Goal: Information Seeking & Learning: Understand process/instructions

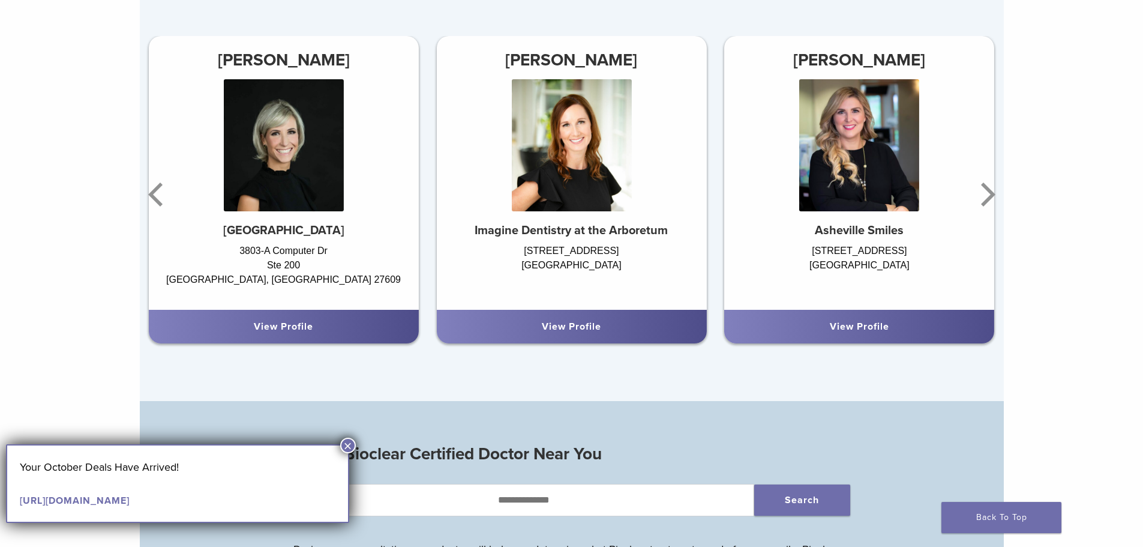
scroll to position [840, 0]
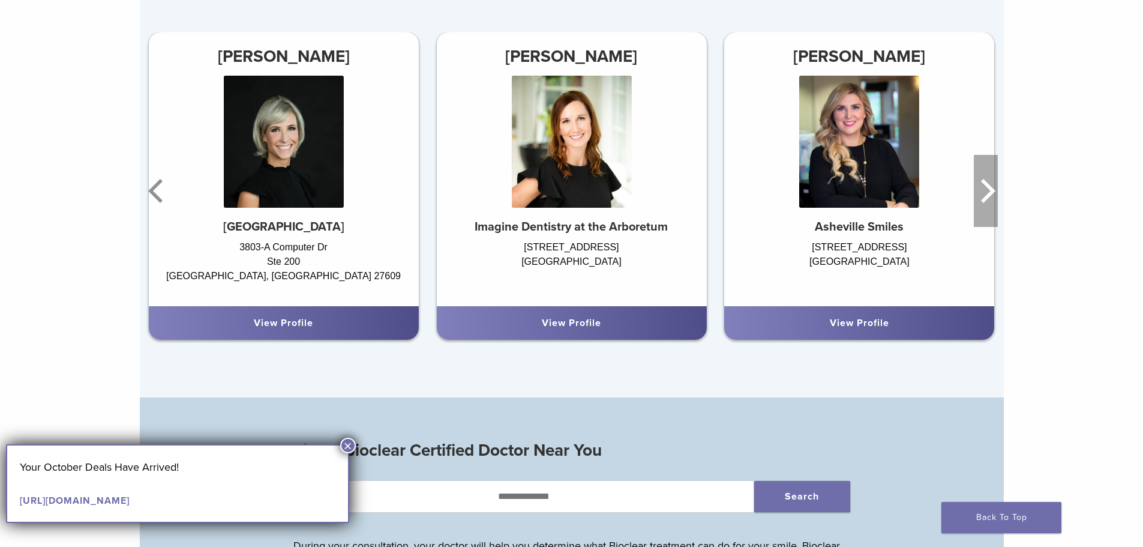
click at [986, 184] on icon "Next" at bounding box center [986, 191] width 24 height 72
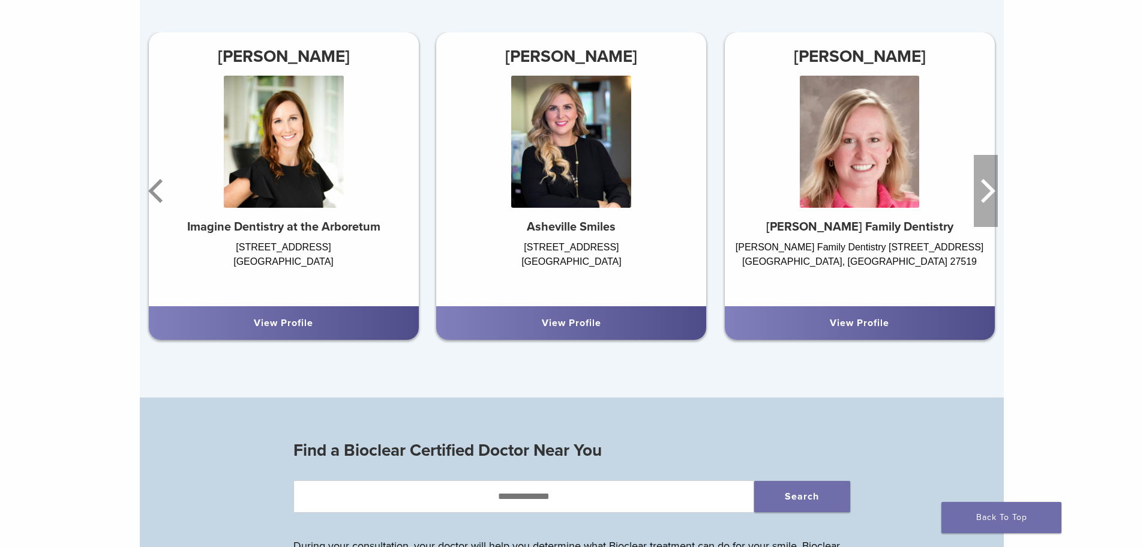
click at [986, 184] on icon "Next" at bounding box center [986, 191] width 24 height 72
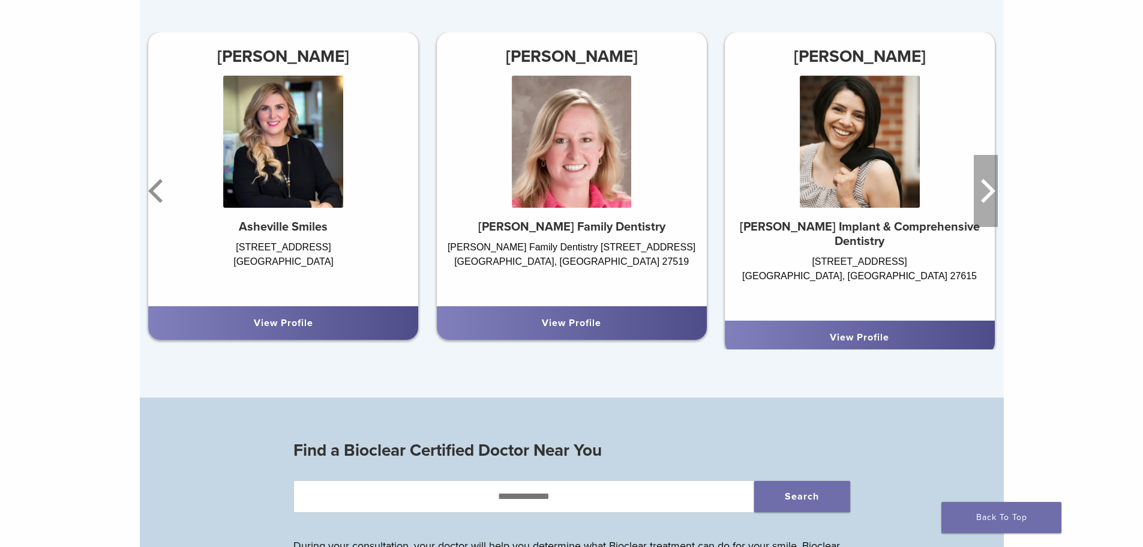
click at [986, 184] on icon "Next" at bounding box center [986, 191] width 24 height 72
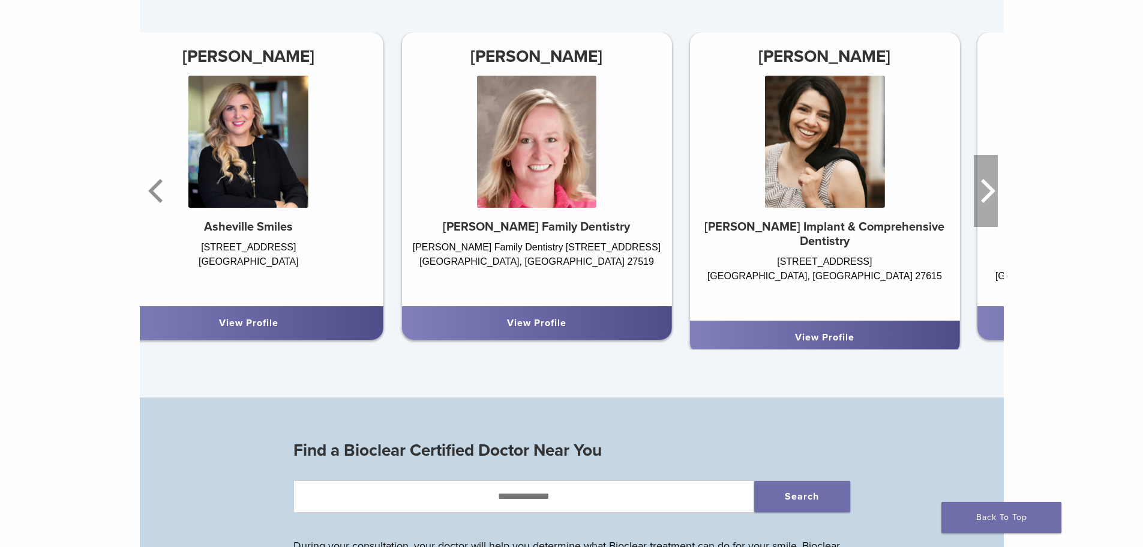
click at [986, 184] on icon "Next" at bounding box center [986, 191] width 24 height 72
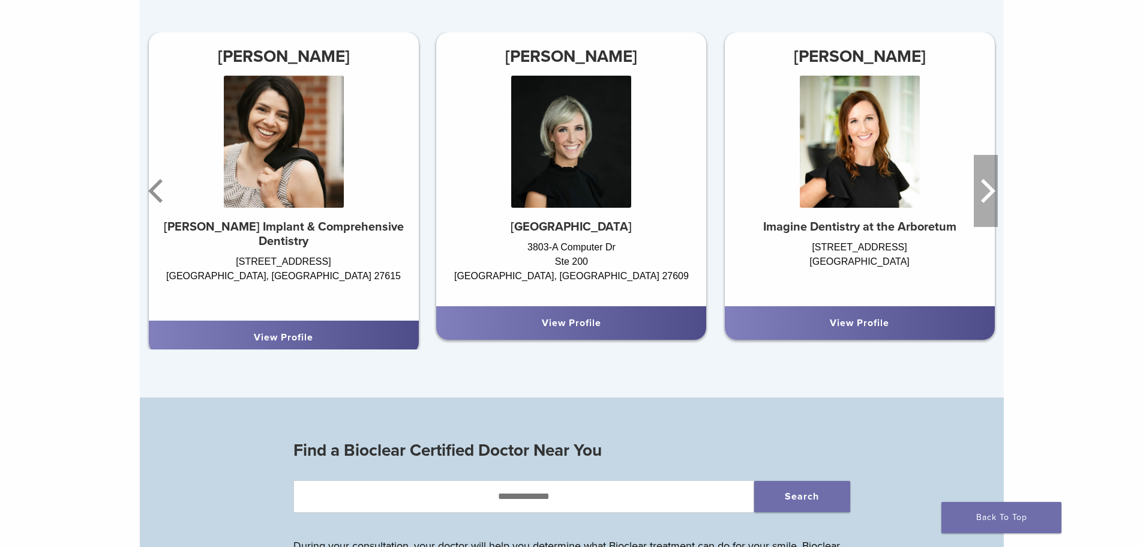
click at [986, 184] on icon "Next" at bounding box center [986, 191] width 24 height 72
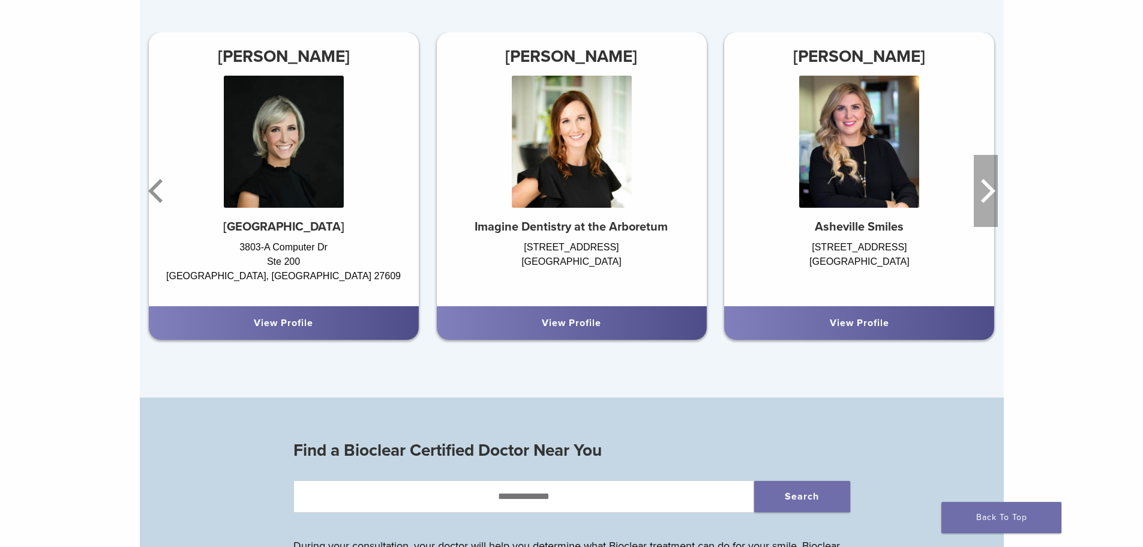
click at [986, 184] on icon "Next" at bounding box center [986, 191] width 24 height 72
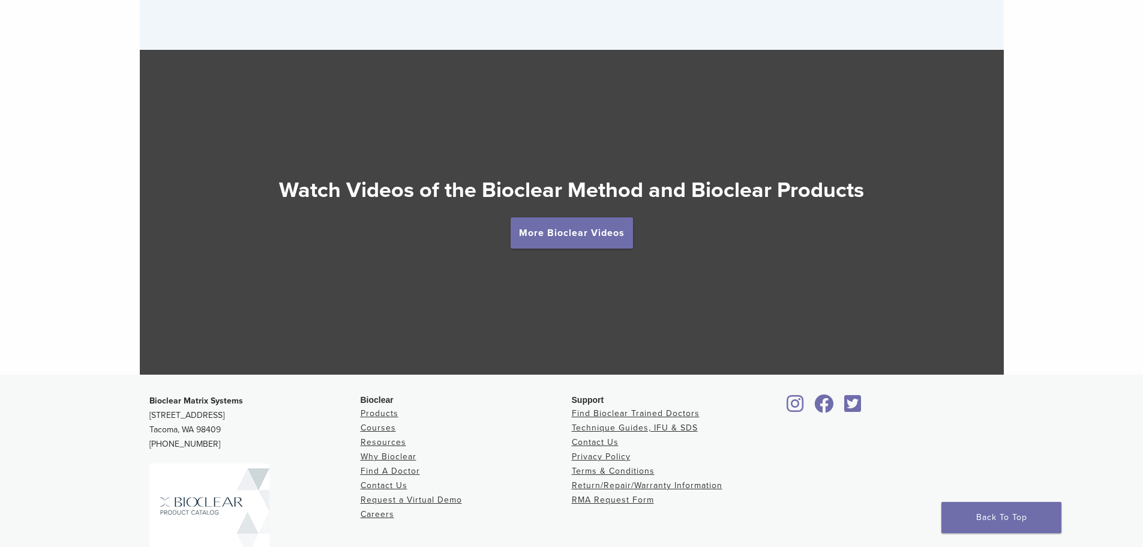
scroll to position [2160, 0]
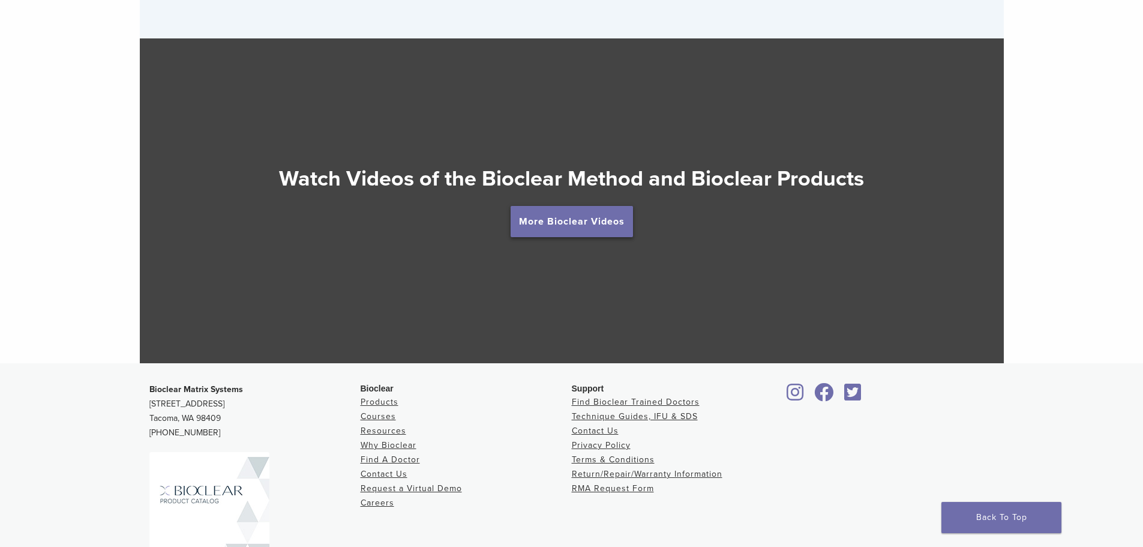
click at [574, 227] on link "More Bioclear Videos" at bounding box center [572, 221] width 122 height 31
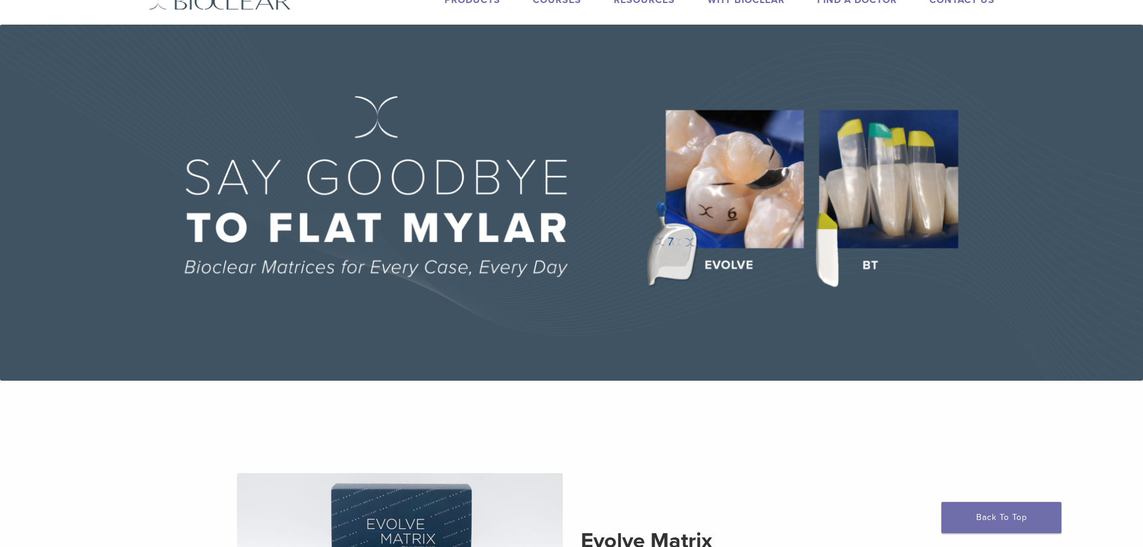
scroll to position [0, 0]
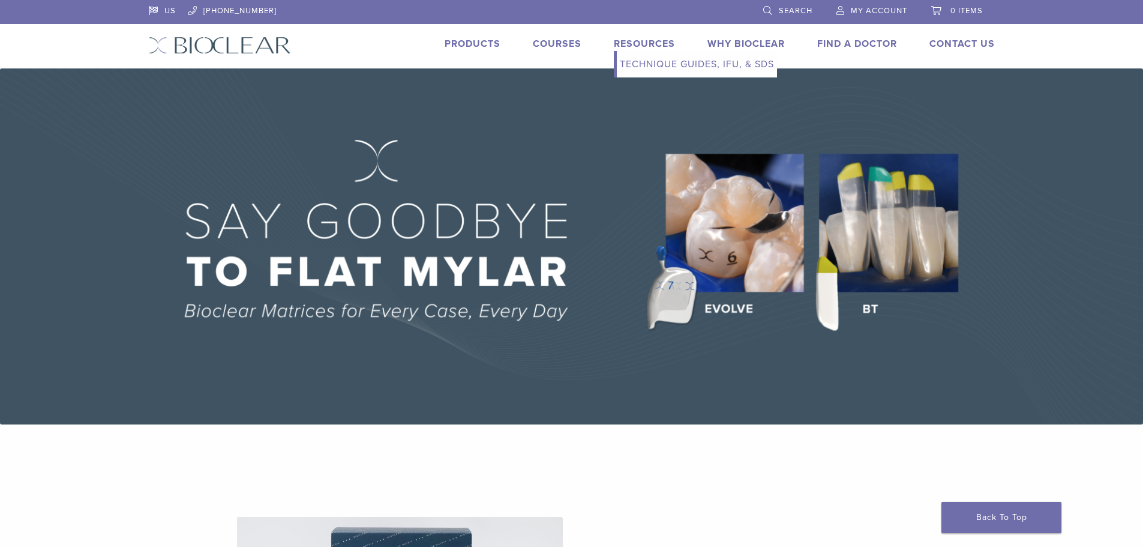
click at [629, 60] on link "Technique Guides, IFU, & SDS" at bounding box center [697, 64] width 160 height 26
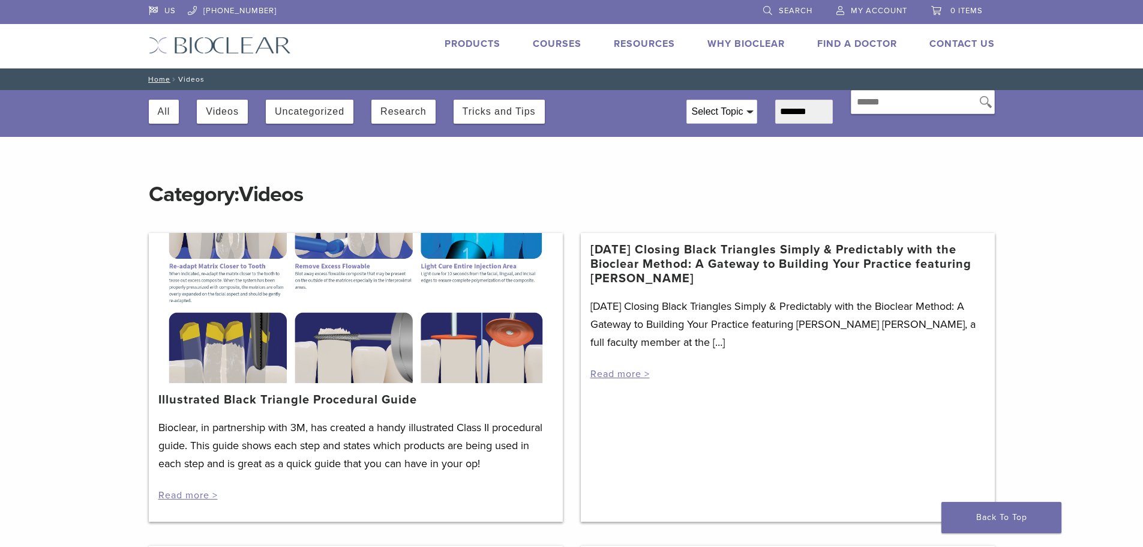
click at [345, 288] on div at bounding box center [356, 308] width 414 height 150
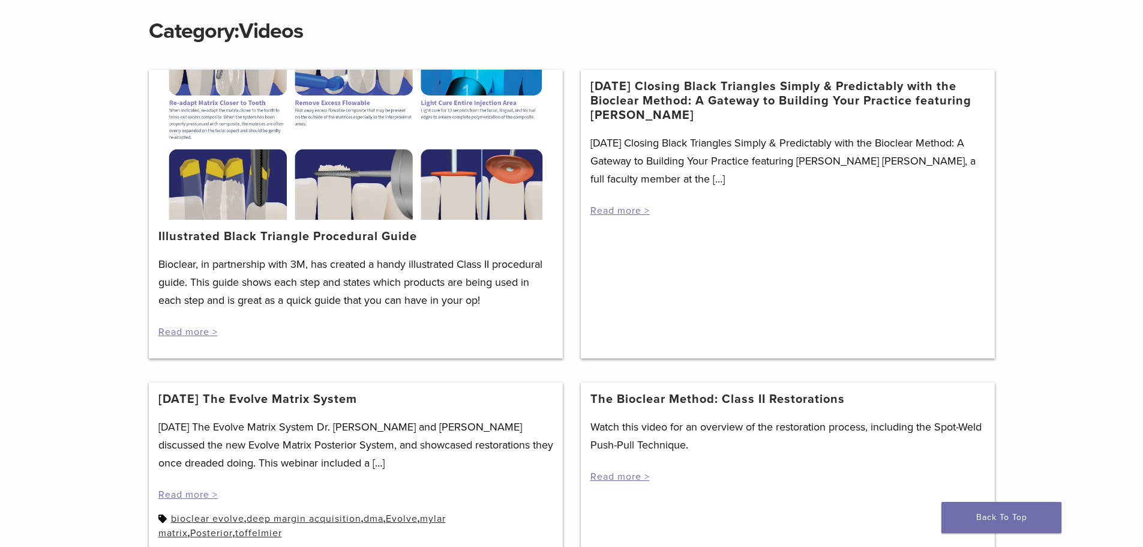
scroll to position [180, 0]
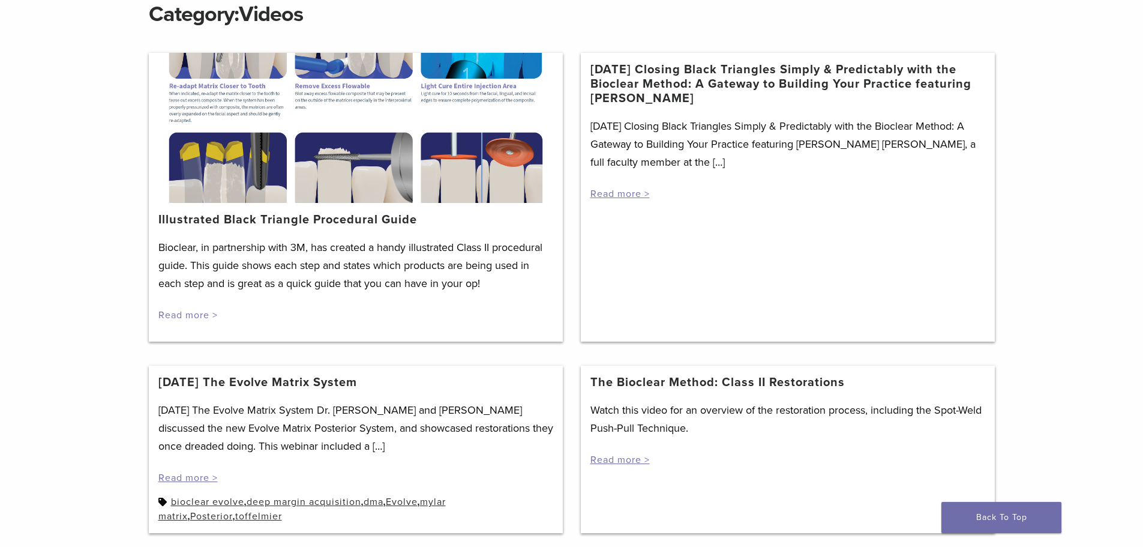
click at [192, 312] on link "Read more >" at bounding box center [187, 315] width 59 height 12
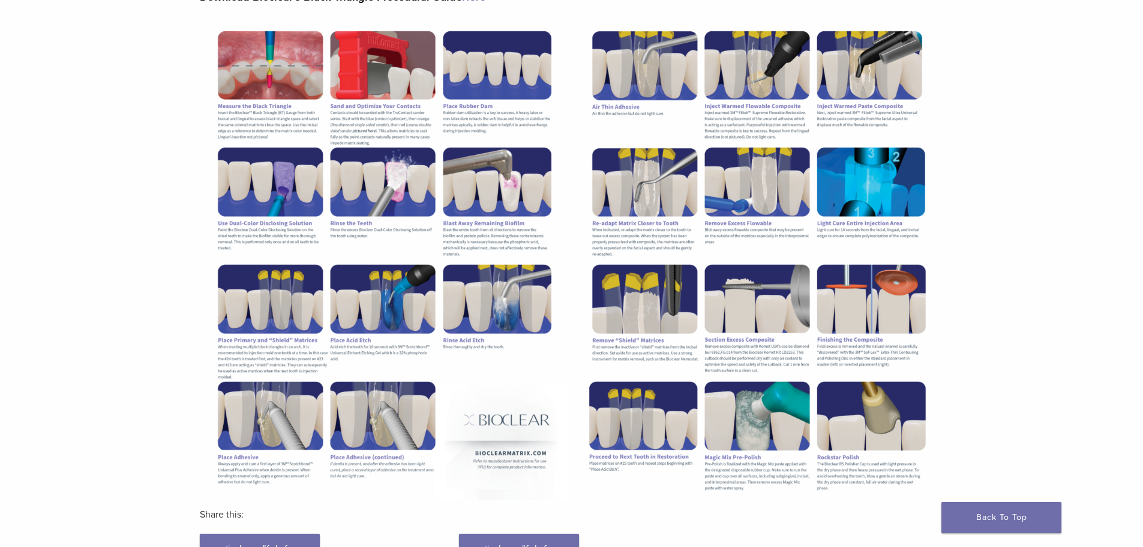
scroll to position [180, 0]
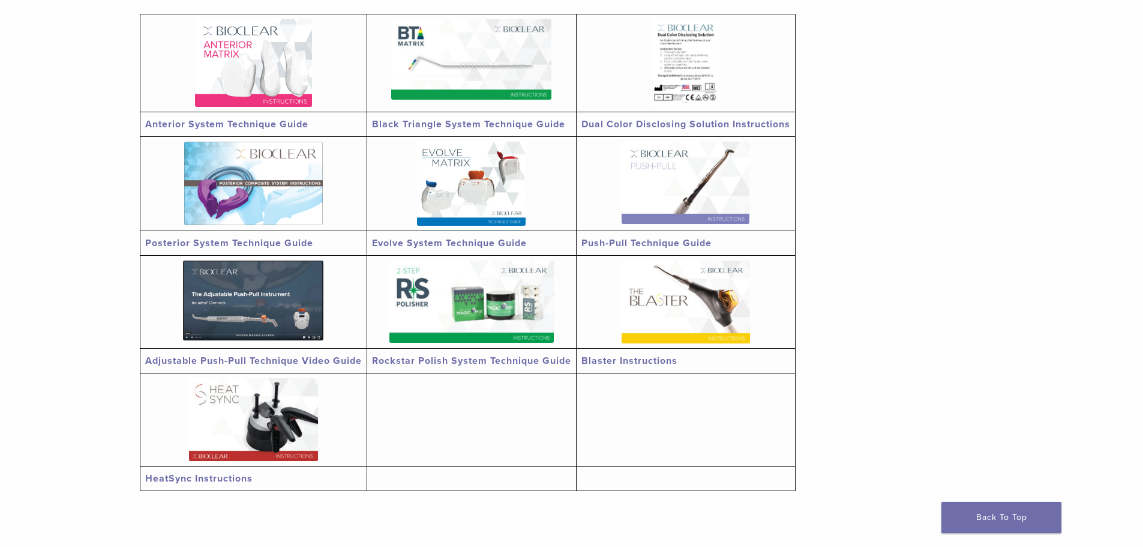
scroll to position [240, 0]
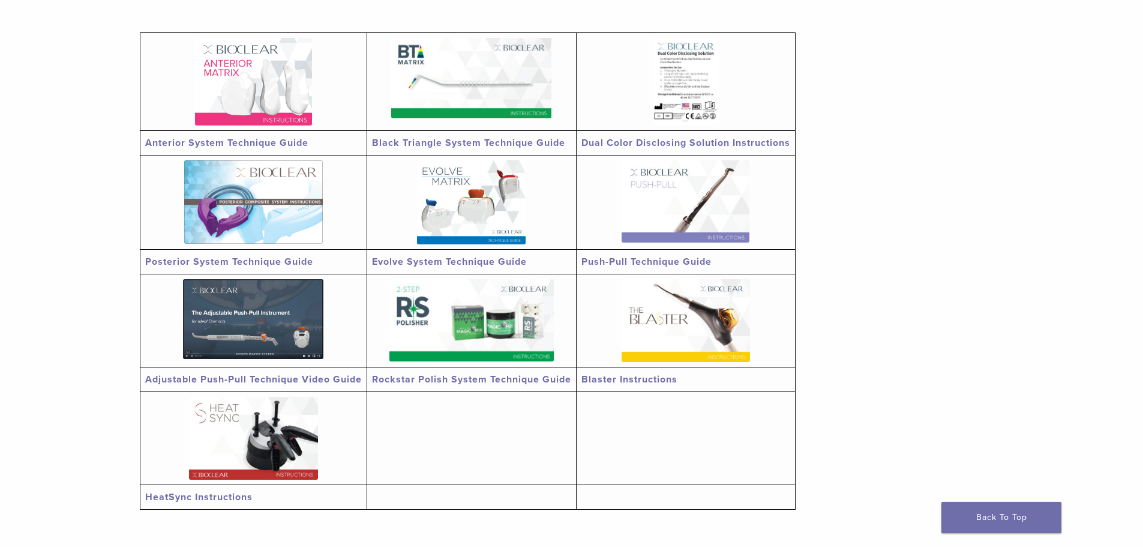
click at [296, 115] on img at bounding box center [253, 82] width 117 height 88
